Goal: Task Accomplishment & Management: Complete application form

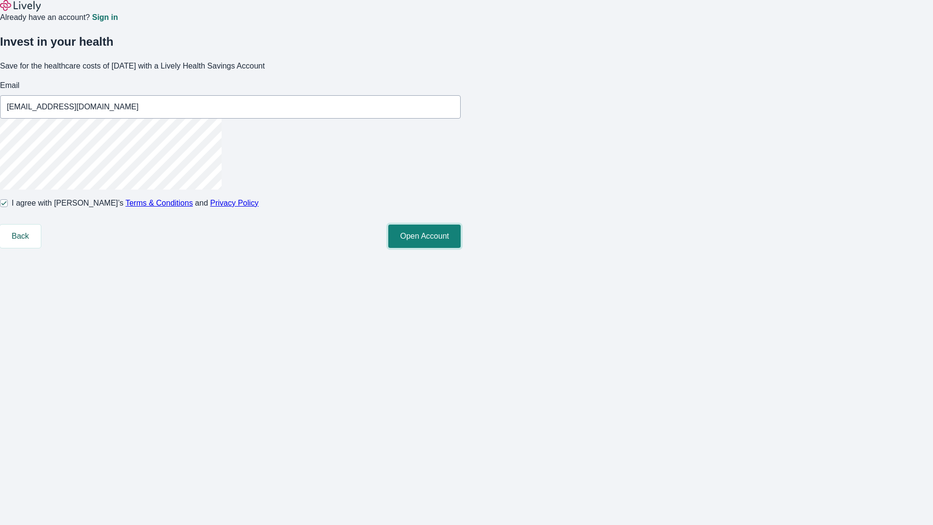
click at [461, 248] on button "Open Account" at bounding box center [424, 236] width 72 height 23
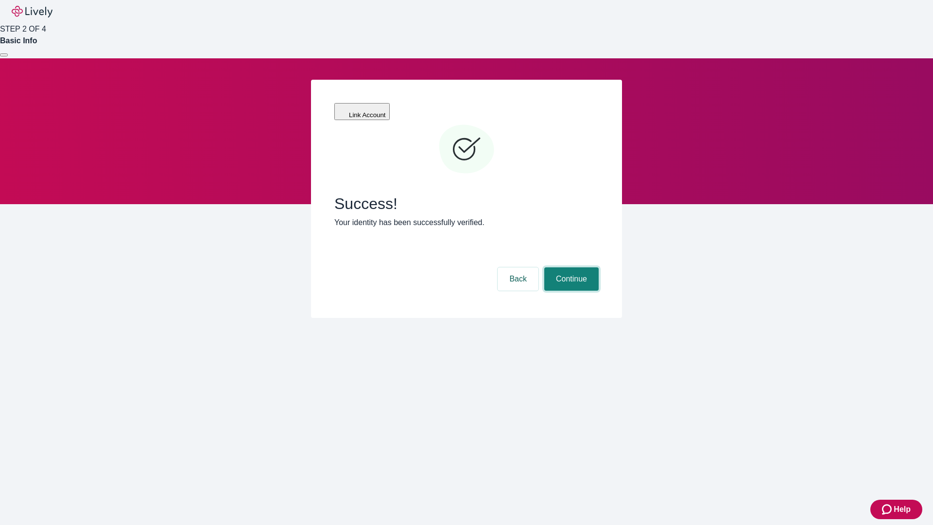
click at [570, 267] on button "Continue" at bounding box center [571, 278] width 54 height 23
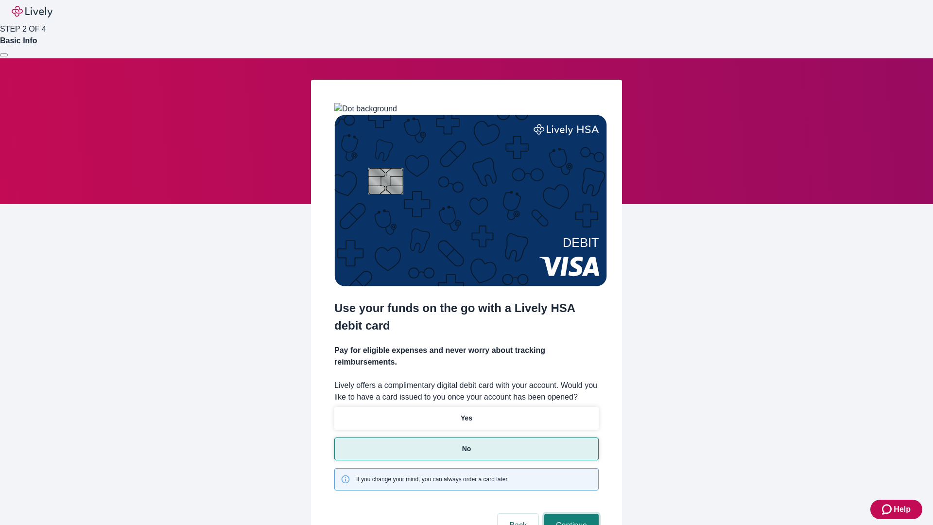
click at [570, 514] on button "Continue" at bounding box center [571, 525] width 54 height 23
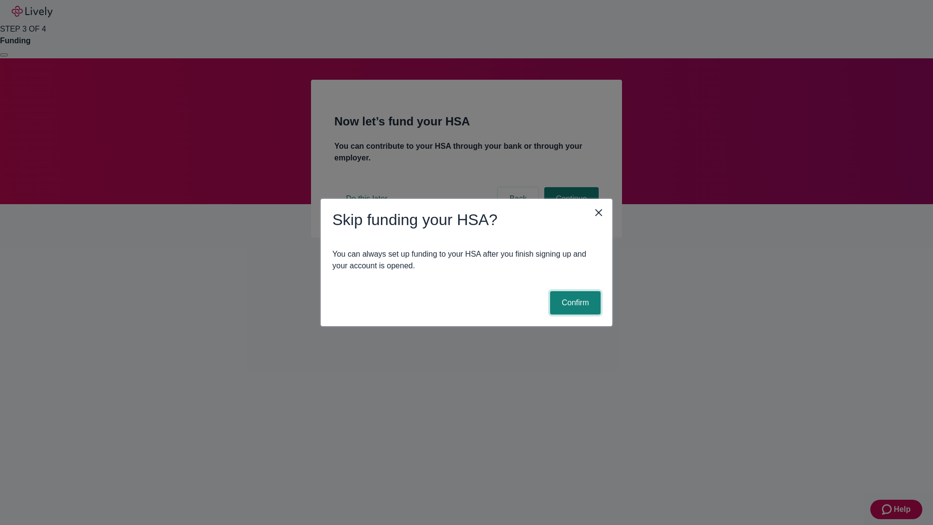
click at [574, 303] on button "Confirm" at bounding box center [575, 302] width 51 height 23
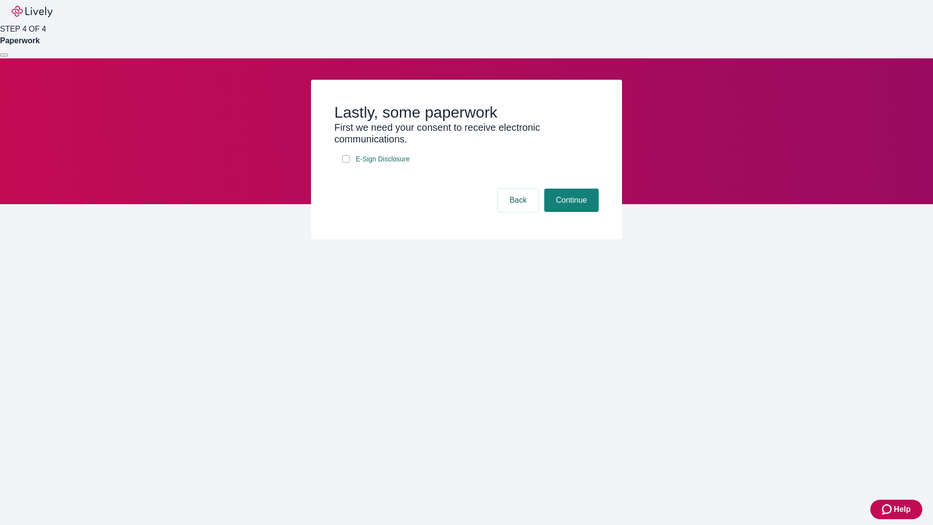
click at [346, 163] on input "E-Sign Disclosure" at bounding box center [346, 159] width 8 height 8
checkbox input "true"
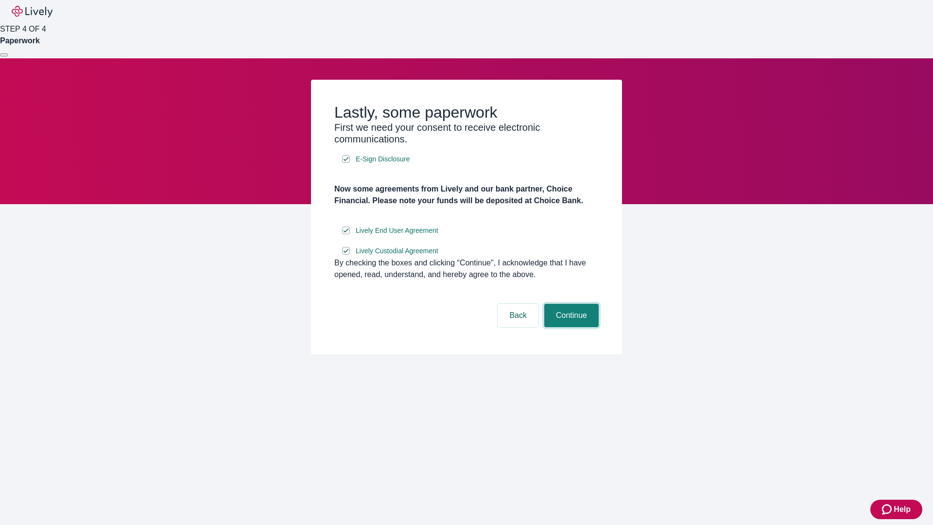
click at [570, 327] on button "Continue" at bounding box center [571, 315] width 54 height 23
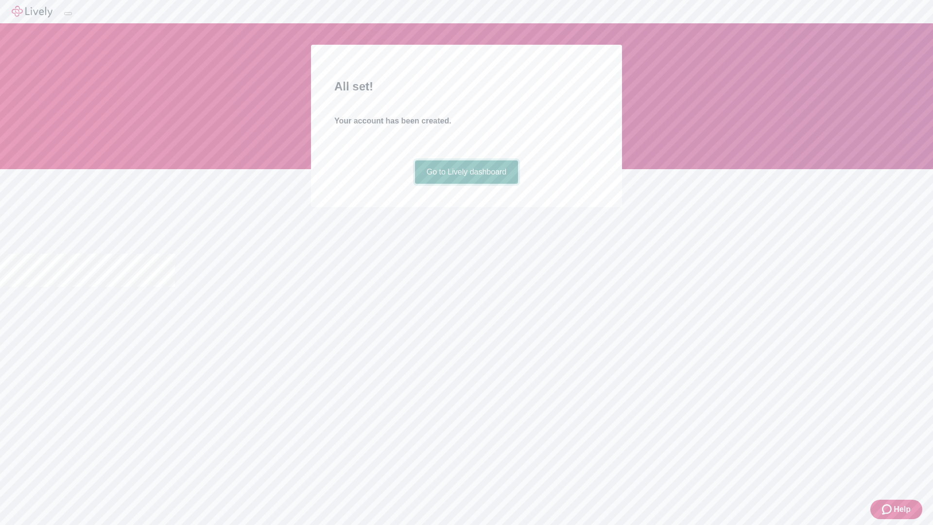
click at [466, 184] on link "Go to Lively dashboard" at bounding box center [467, 171] width 104 height 23
